Goal: Navigation & Orientation: Go to known website

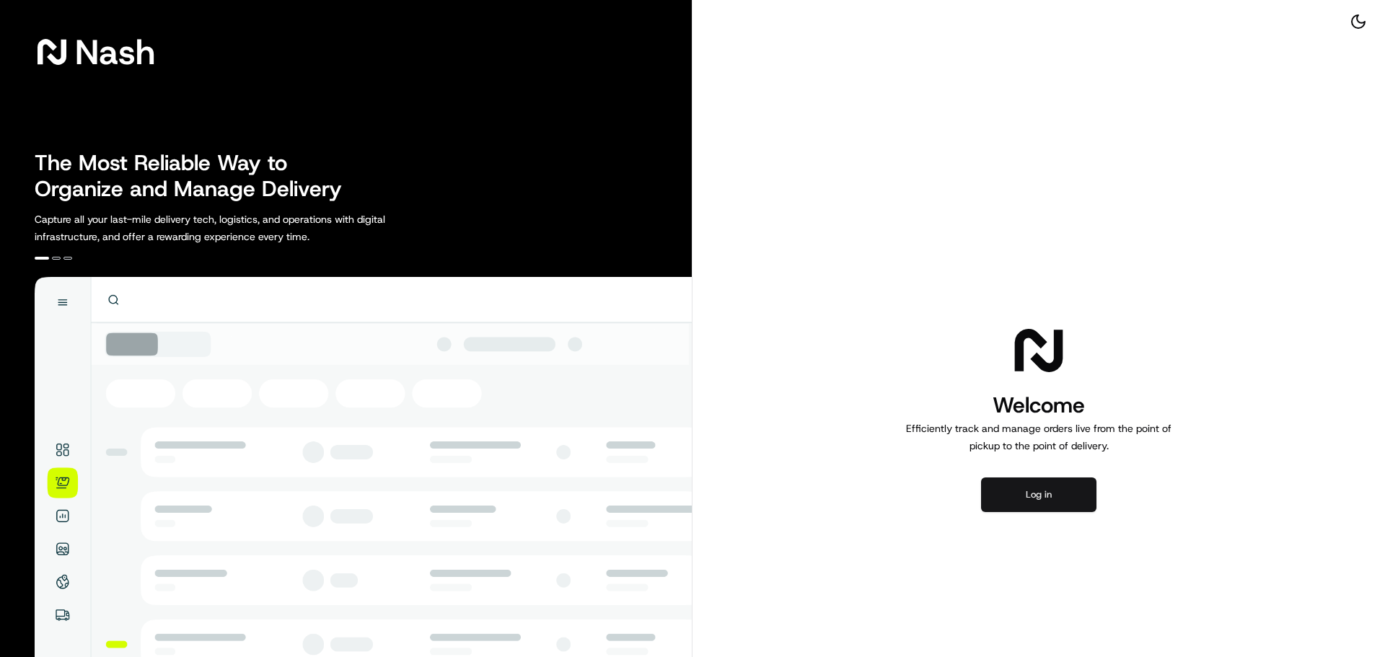
click at [1037, 503] on button "Log in" at bounding box center [1038, 494] width 115 height 35
